Goal: Information Seeking & Learning: Stay updated

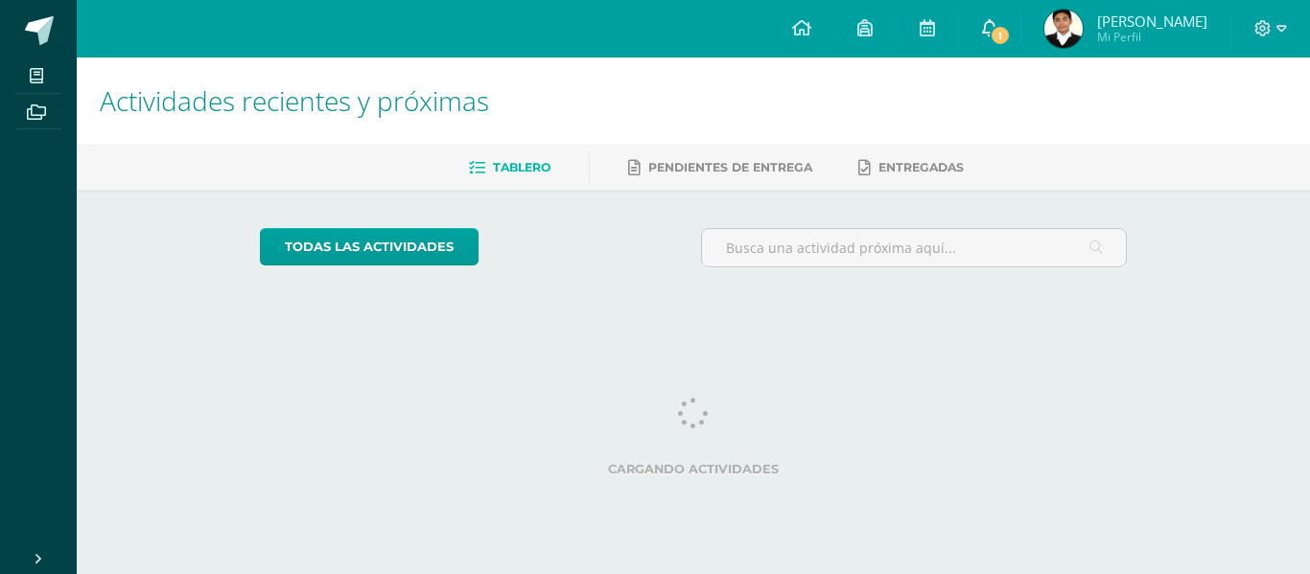
drag, startPoint x: 0, startPoint y: 0, endPoint x: 1031, endPoint y: 49, distance: 1032.0
click at [1020, 49] on link "1" at bounding box center [989, 29] width 61 height 58
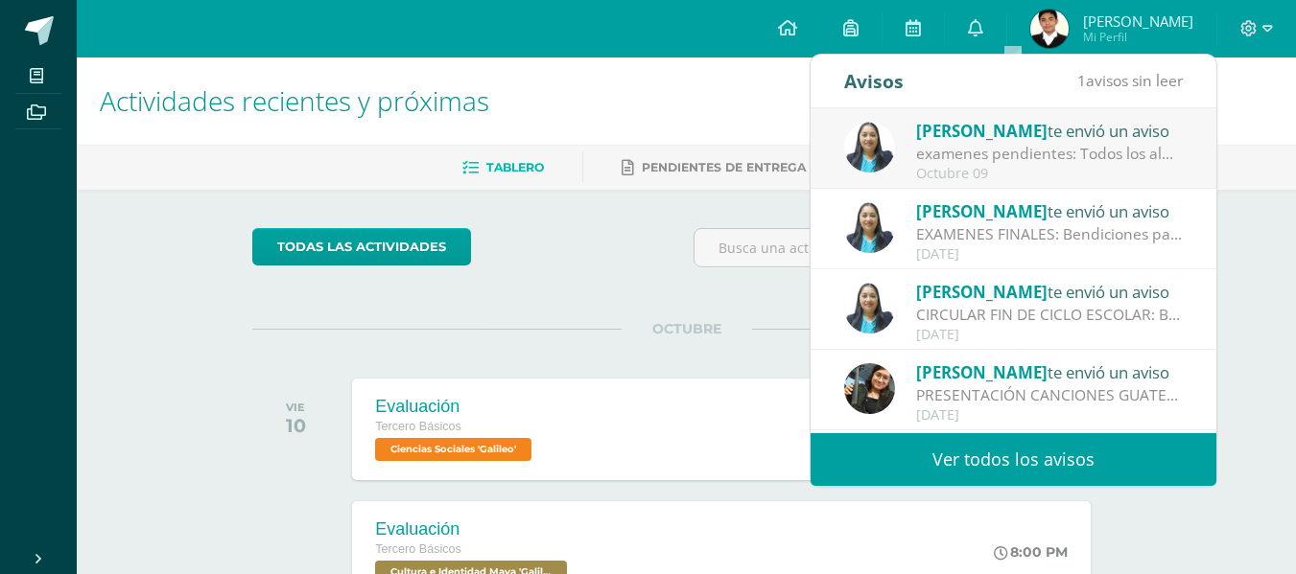
click at [1024, 157] on div "examenes pendientes: Todos los alumnos que tienen exámenes pendientes, deben pr…" at bounding box center [1049, 154] width 267 height 22
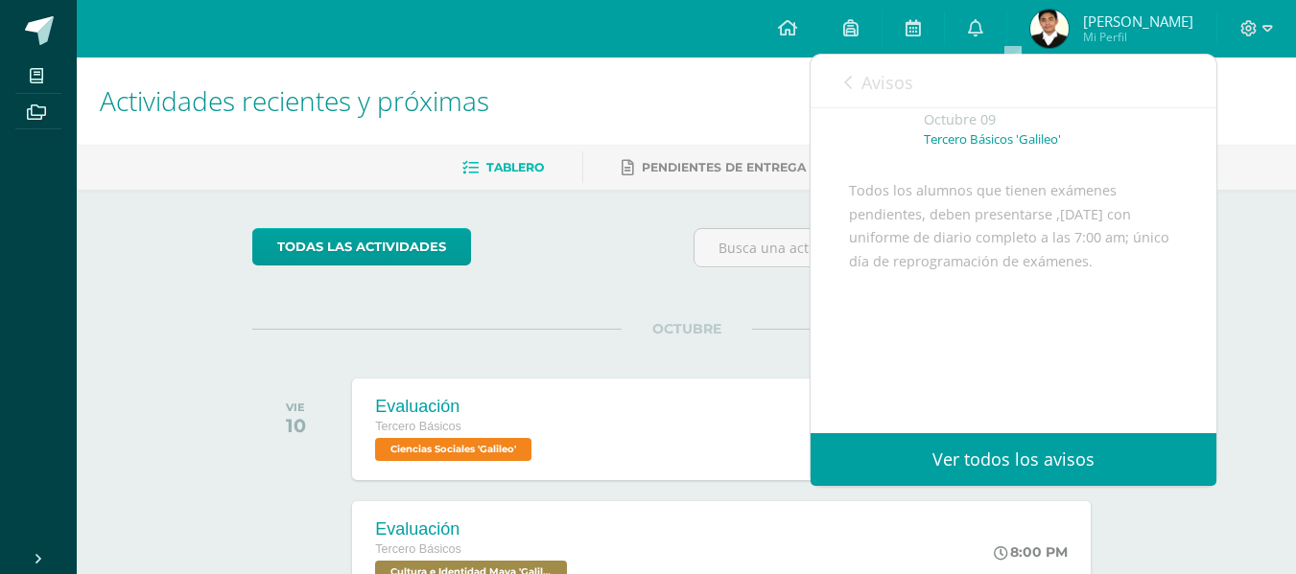
scroll to position [153, 0]
click at [868, 86] on span "Avisos" at bounding box center [887, 82] width 52 height 23
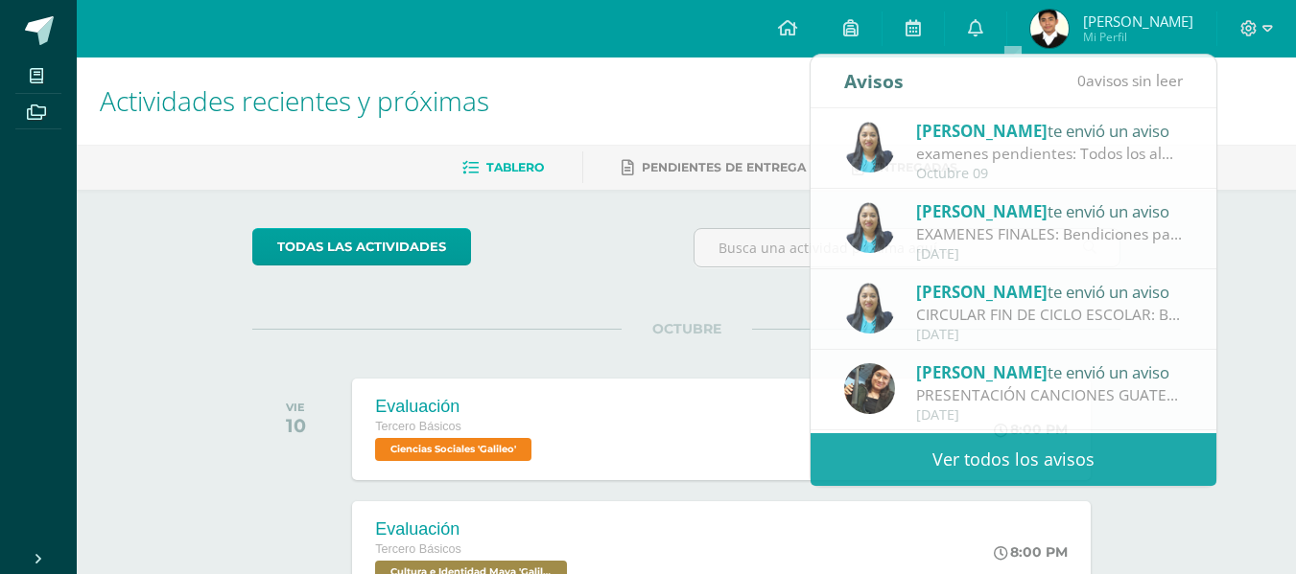
click at [751, 136] on h1 "Actividades recientes y próximas" at bounding box center [686, 101] width 1173 height 87
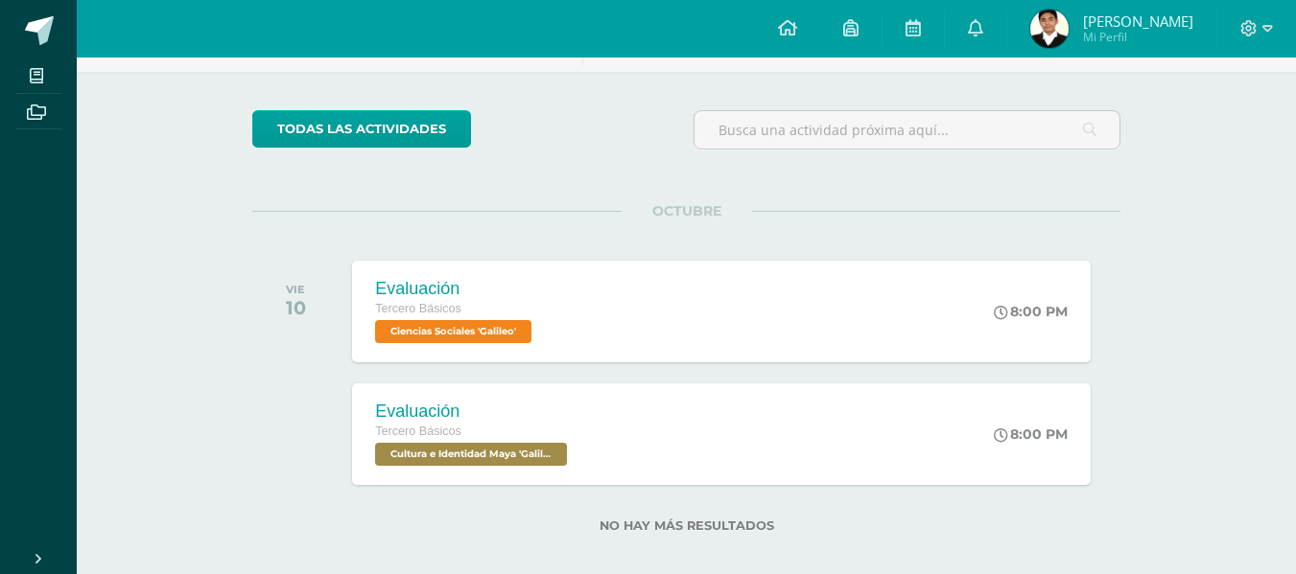
scroll to position [138, 0]
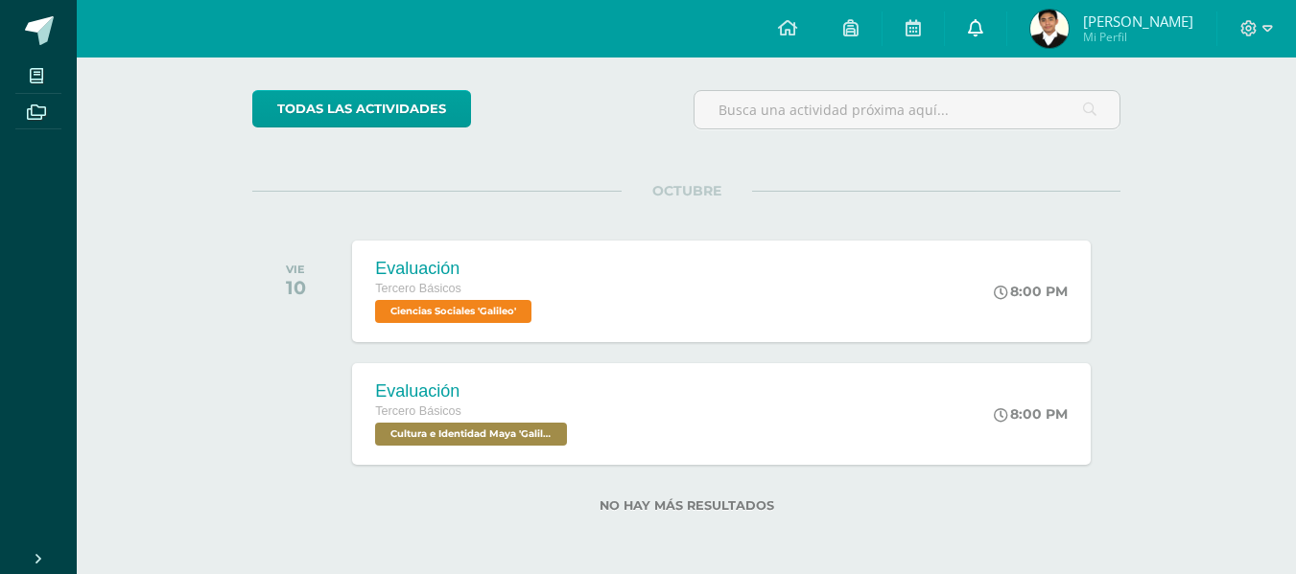
click at [1006, 49] on link "0" at bounding box center [975, 29] width 61 height 58
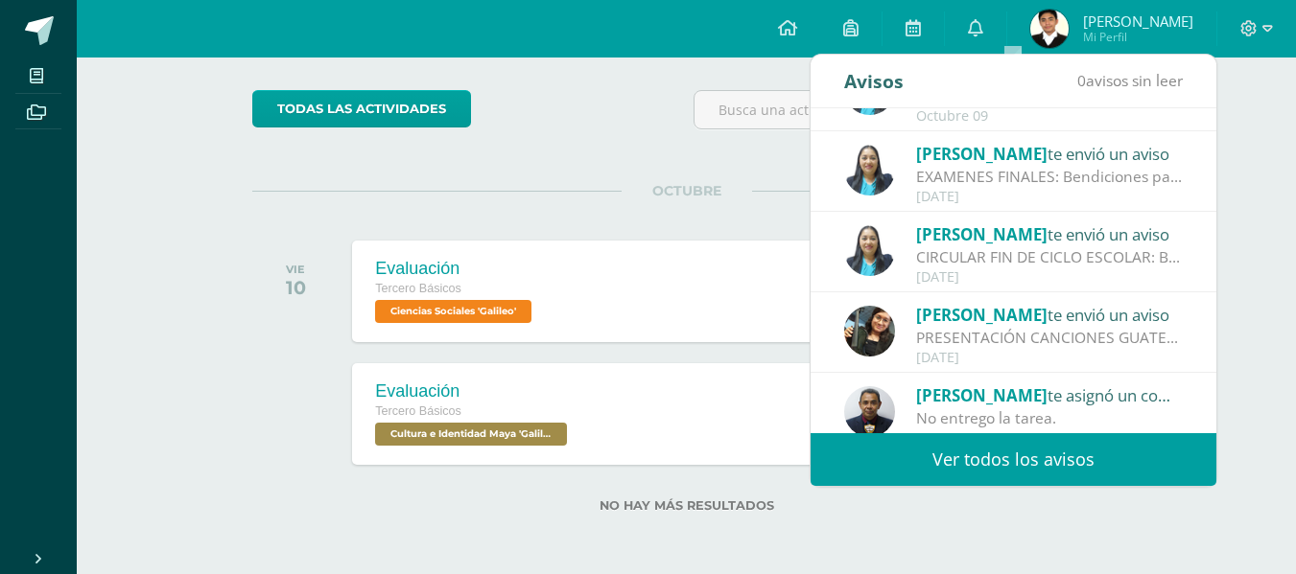
scroll to position [58, 0]
click at [1080, 250] on div "CIRCULAR FIN DE CICLO ESCOLAR: Bendiciones para todos Se adjunta circular con i…" at bounding box center [1049, 257] width 267 height 22
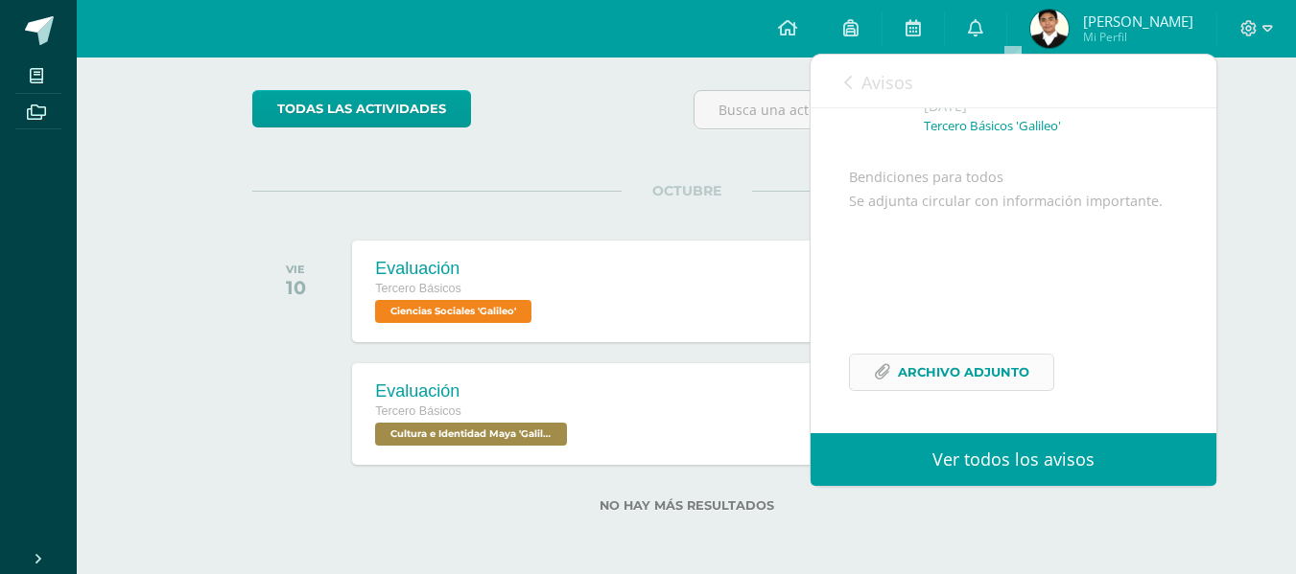
drag, startPoint x: 896, startPoint y: 369, endPoint x: 894, endPoint y: 379, distance: 9.8
click at [876, 88] on span "Avisos" at bounding box center [887, 82] width 52 height 23
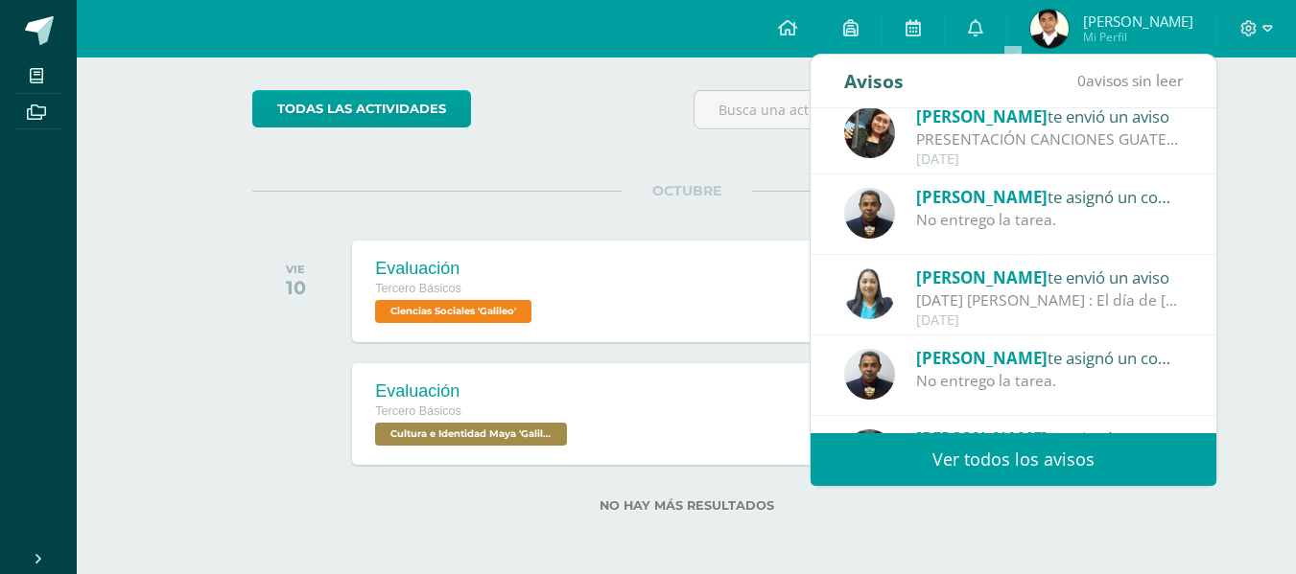
scroll to position [0, 0]
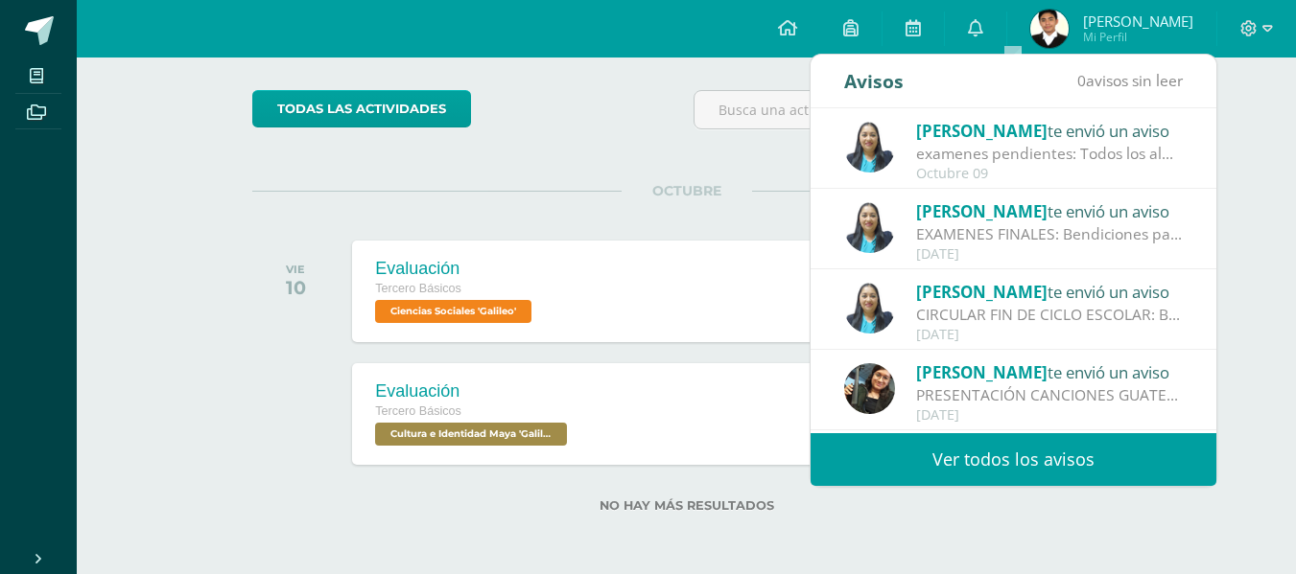
click at [972, 123] on span "[PERSON_NAME]" at bounding box center [981, 131] width 131 height 22
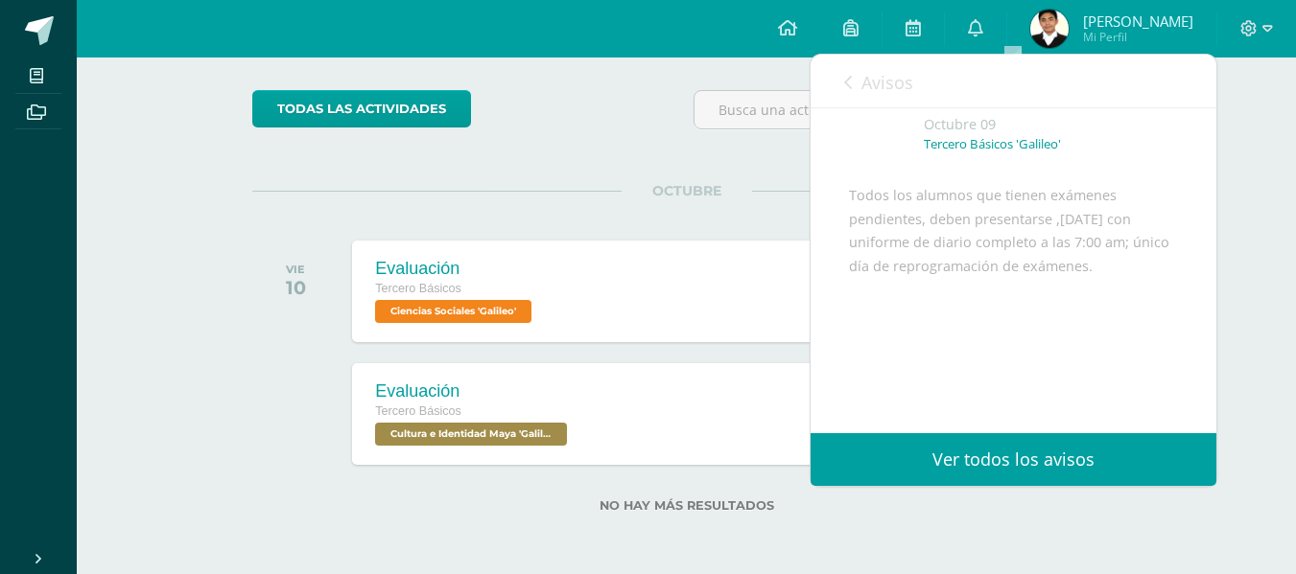
scroll to position [101, 0]
click at [906, 94] on link "Avisos" at bounding box center [878, 82] width 69 height 55
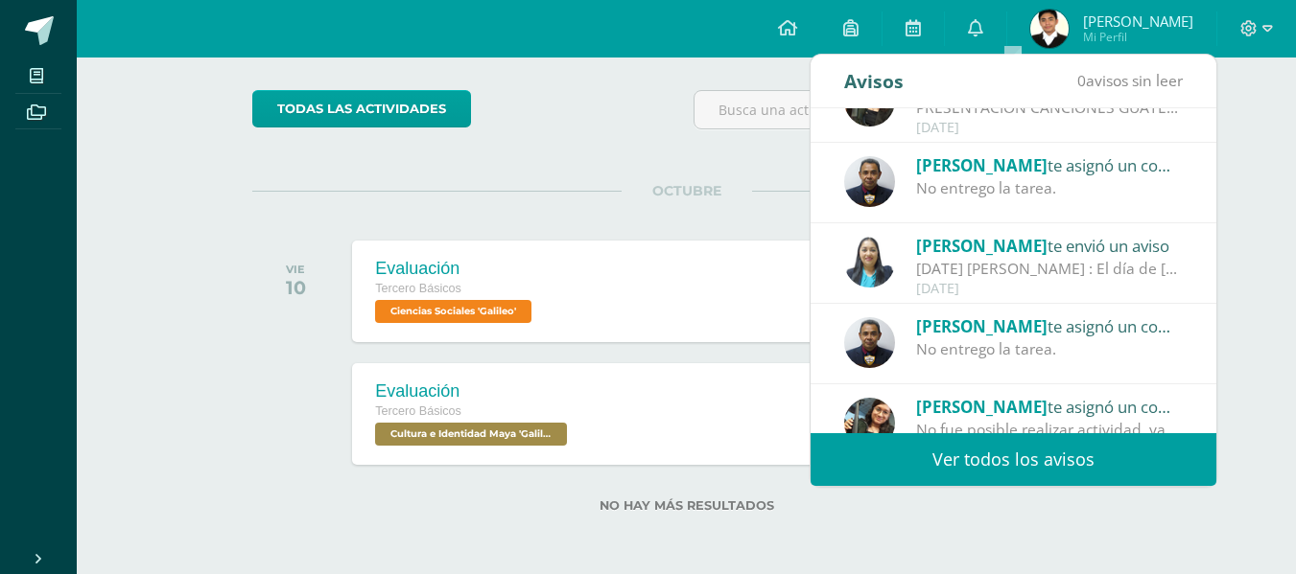
scroll to position [319, 0]
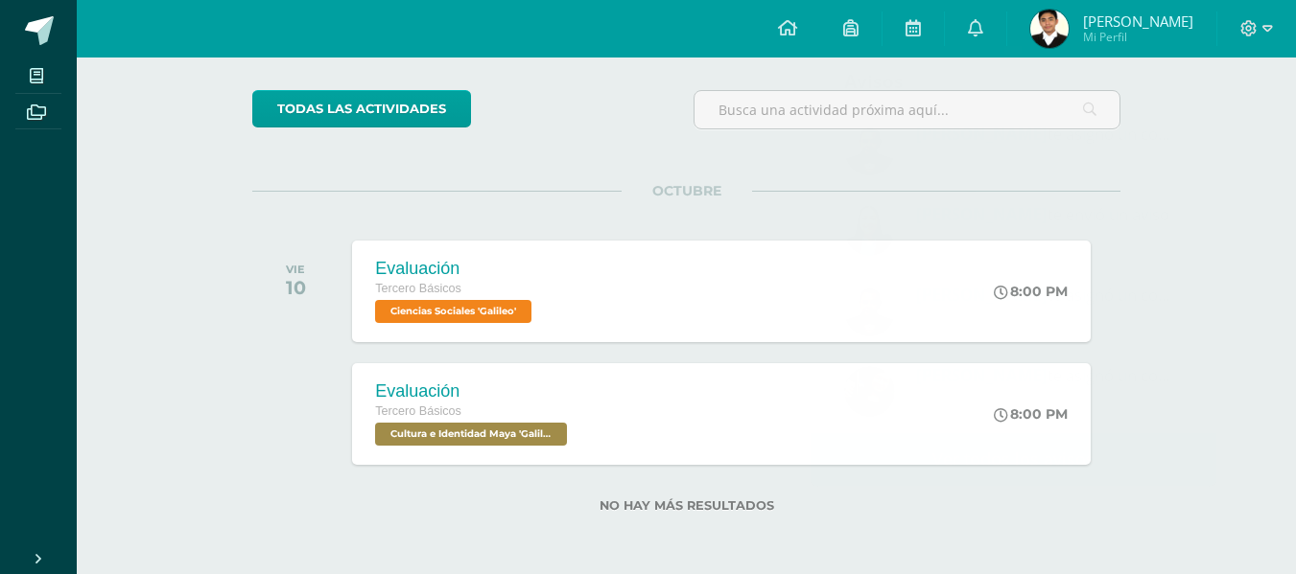
click at [666, 105] on div "todas las Actividades" at bounding box center [686, 117] width 883 height 55
click at [1004, 45] on link "0" at bounding box center [975, 29] width 61 height 58
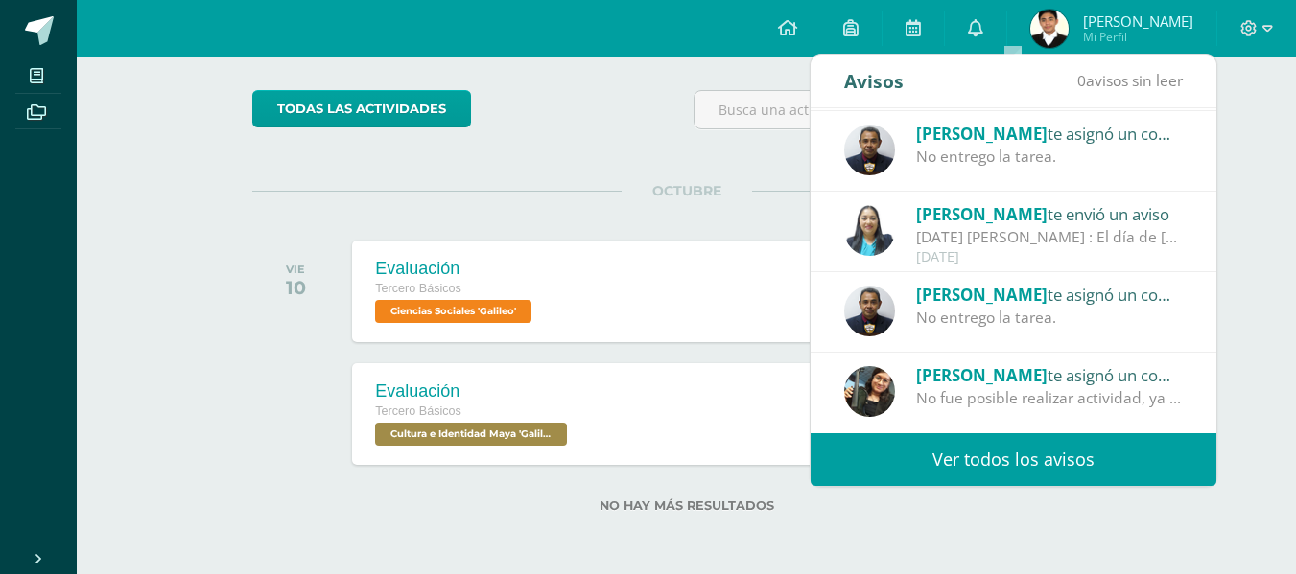
click at [1053, 444] on link "Ver todos los avisos" at bounding box center [1013, 459] width 406 height 53
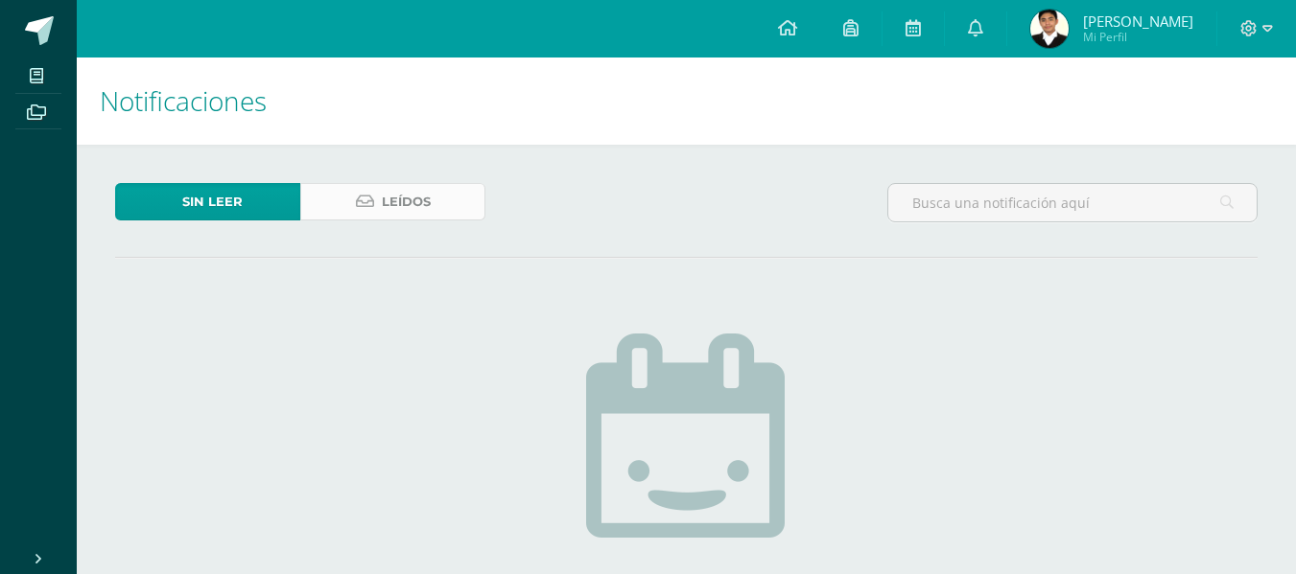
click at [447, 205] on link "Leídos" at bounding box center [392, 201] width 185 height 37
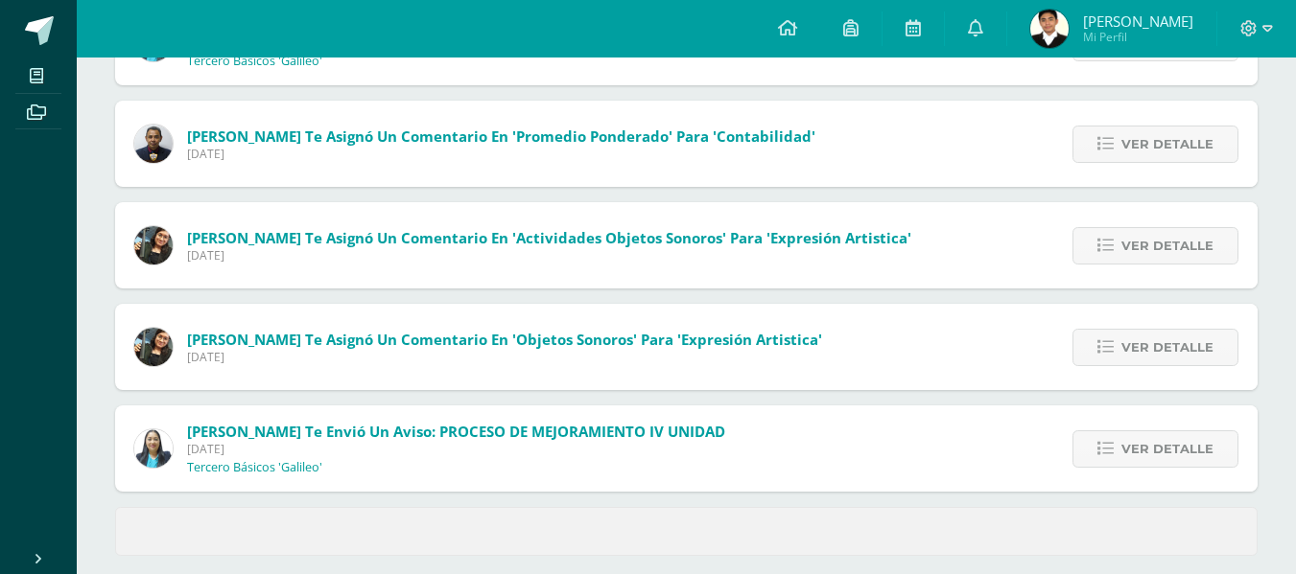
scroll to position [825, 0]
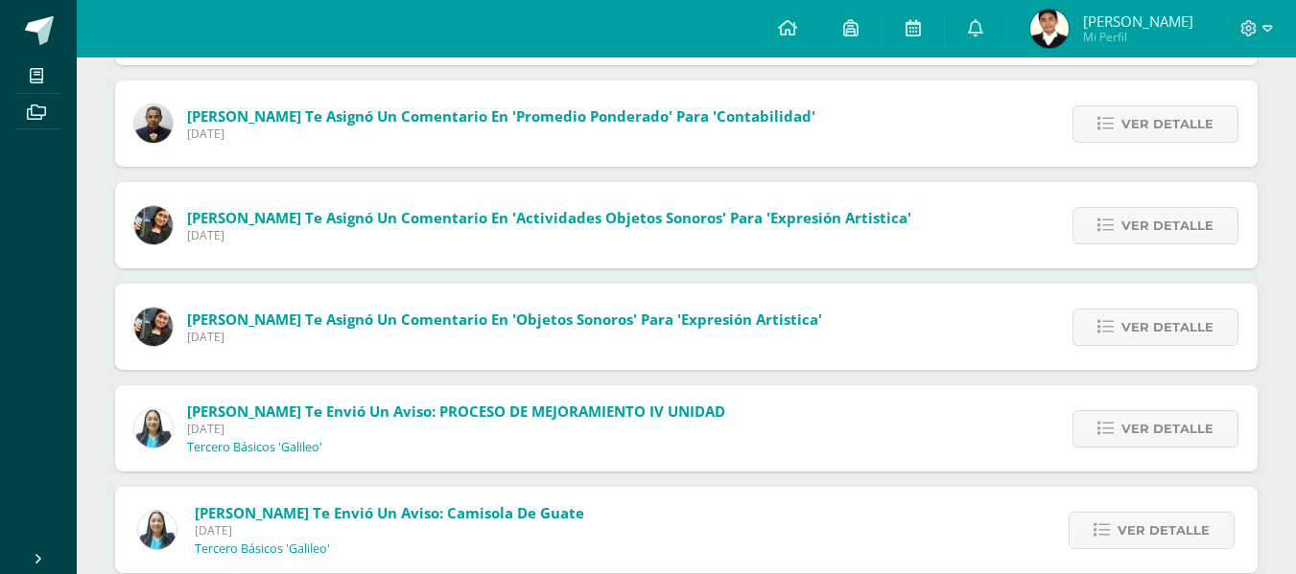
click at [349, 460] on div "[PERSON_NAME] te envió un aviso: PROCESO DE MEJORAMIENTO IV UNIDAD [DATE] Terce…" at bounding box center [429, 429] width 629 height 86
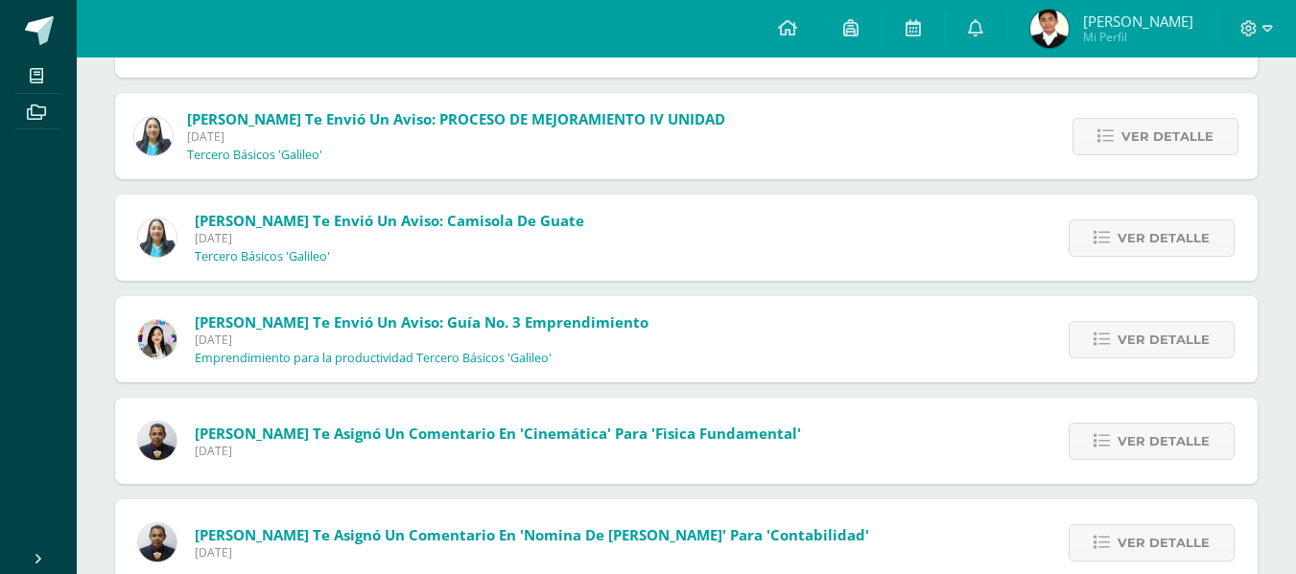
scroll to position [1133, 0]
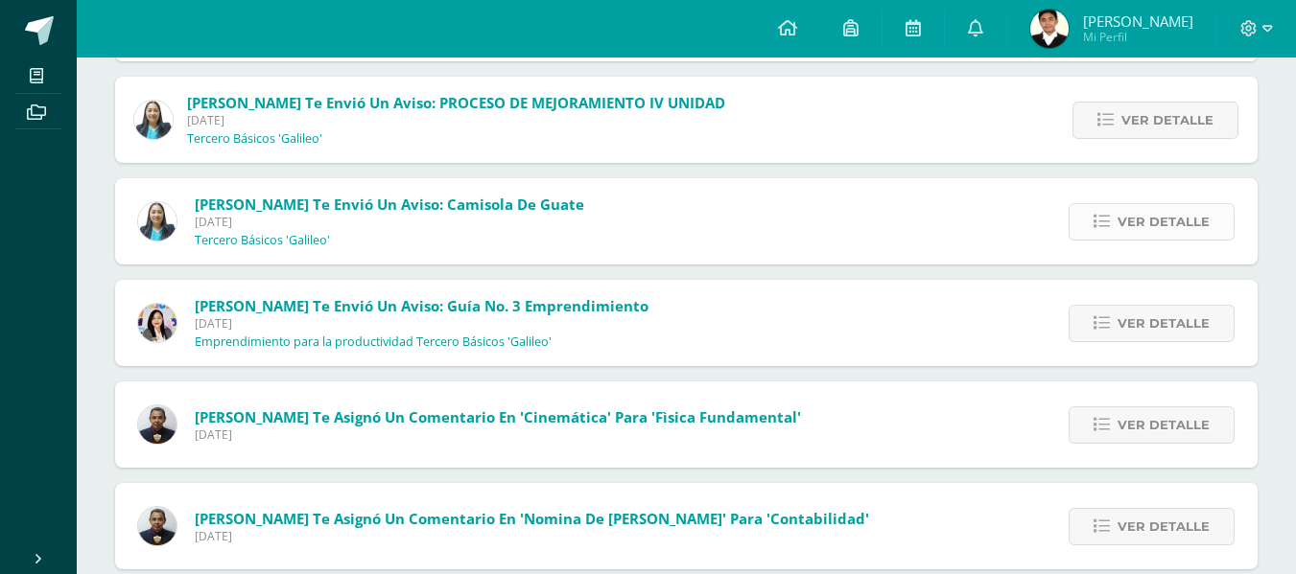
click at [1169, 240] on link "Ver detalle" at bounding box center [1151, 221] width 166 height 37
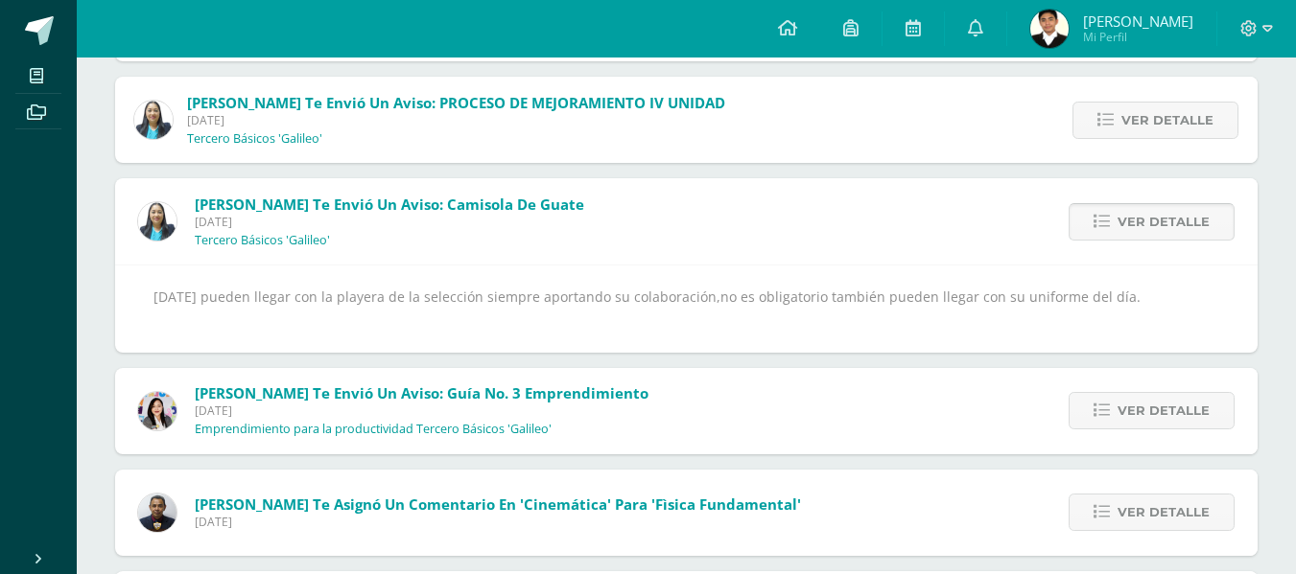
click at [1169, 240] on link "Ver detalle" at bounding box center [1151, 221] width 166 height 37
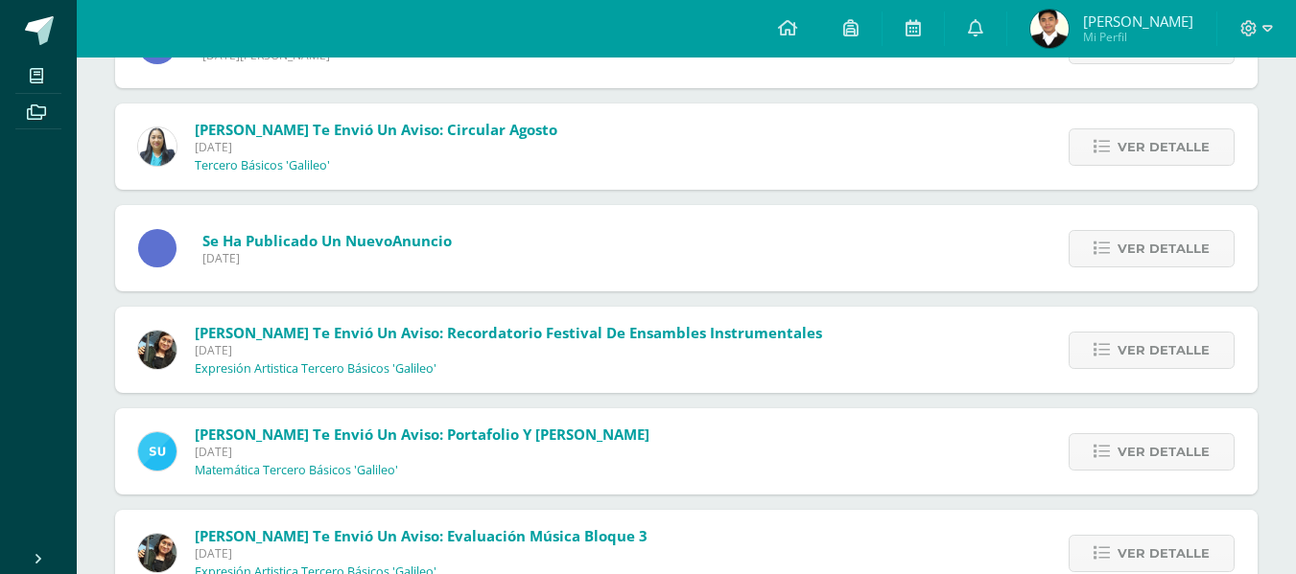
scroll to position [2429, 0]
click at [1164, 152] on span "Ver detalle" at bounding box center [1163, 146] width 92 height 35
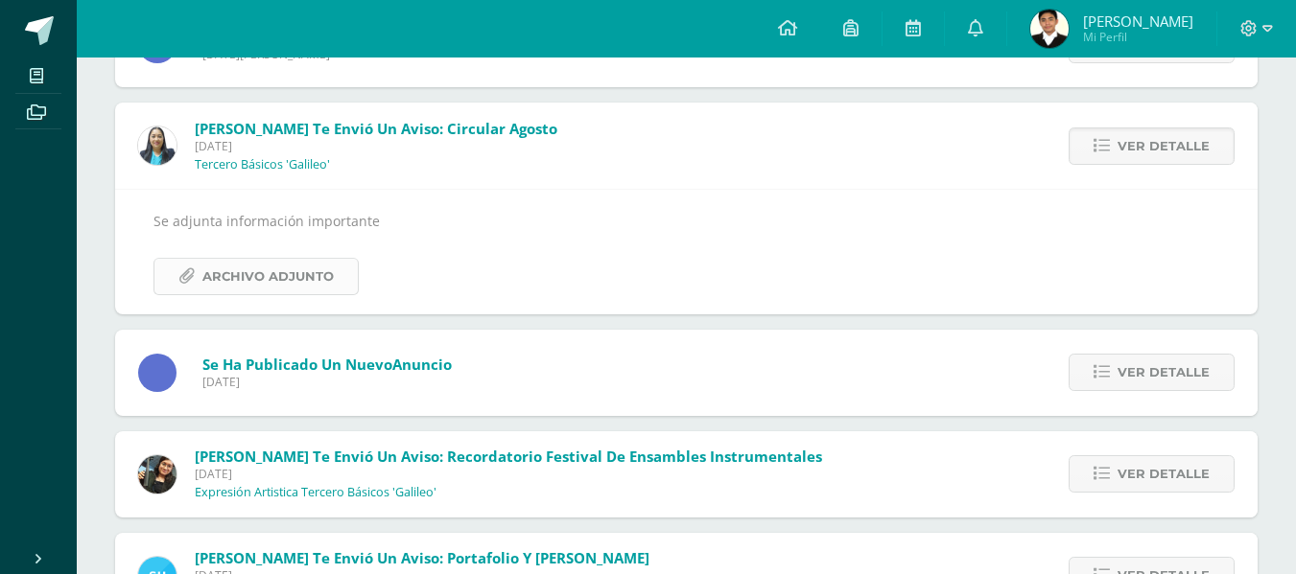
click at [277, 281] on span "Archivo Adjunto" at bounding box center [267, 276] width 131 height 35
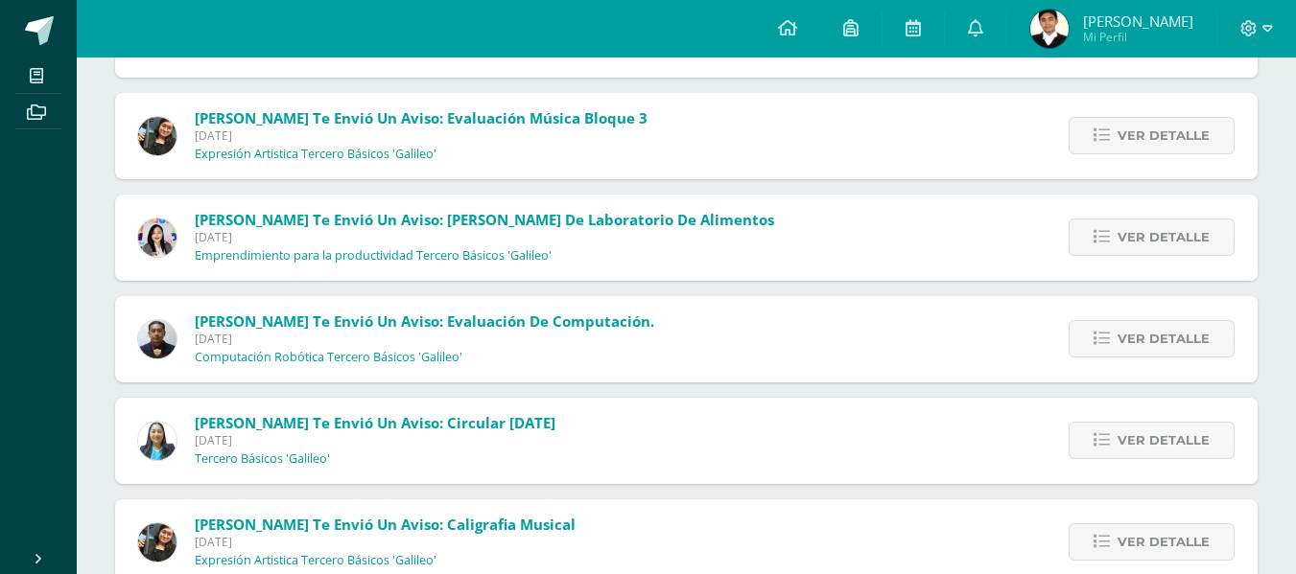
scroll to position [2972, 0]
click at [501, 432] on span "[PERSON_NAME] te envió un aviso: circular [DATE]" at bounding box center [375, 421] width 361 height 19
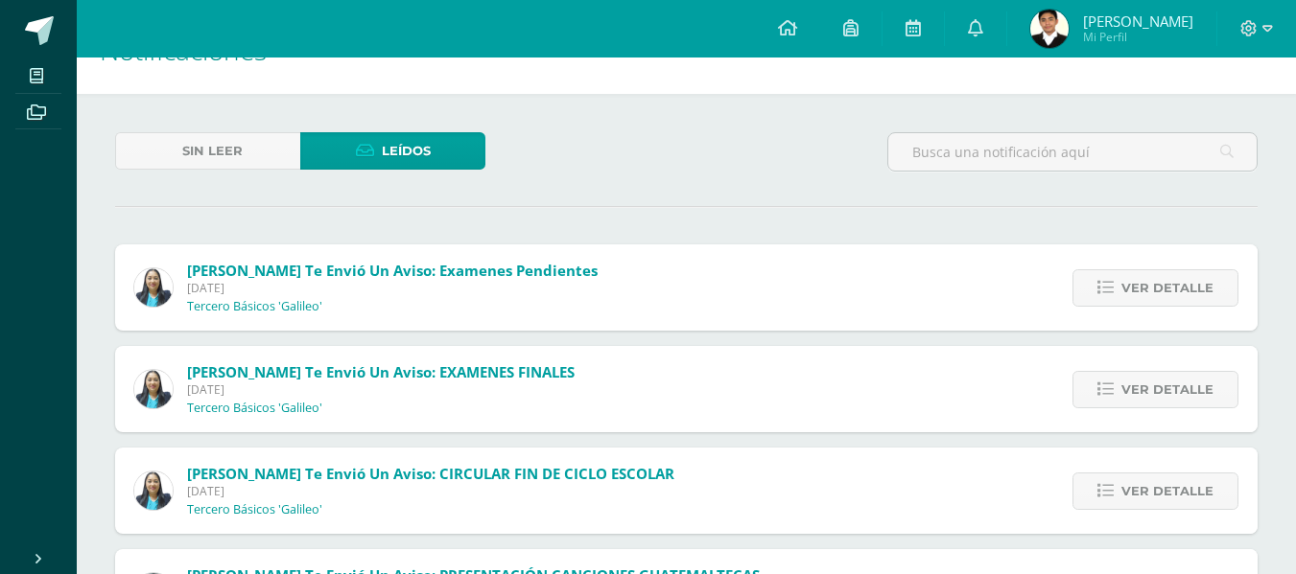
scroll to position [50, 0]
